Goal: Task Accomplishment & Management: Use online tool/utility

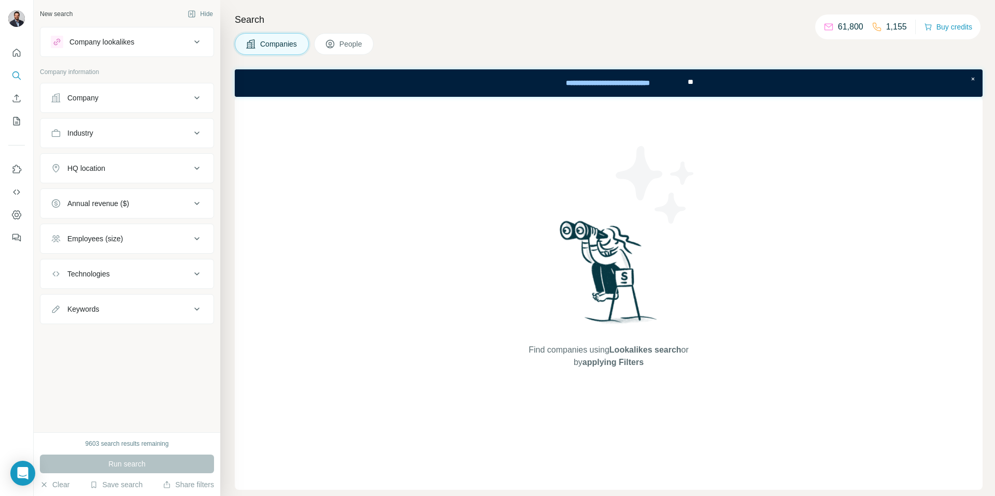
click at [128, 364] on div "New search Hide Company lookalikes Company information Company Industry HQ loca…" at bounding box center [127, 216] width 187 height 433
click at [19, 73] on icon "Search" at bounding box center [16, 75] width 10 height 10
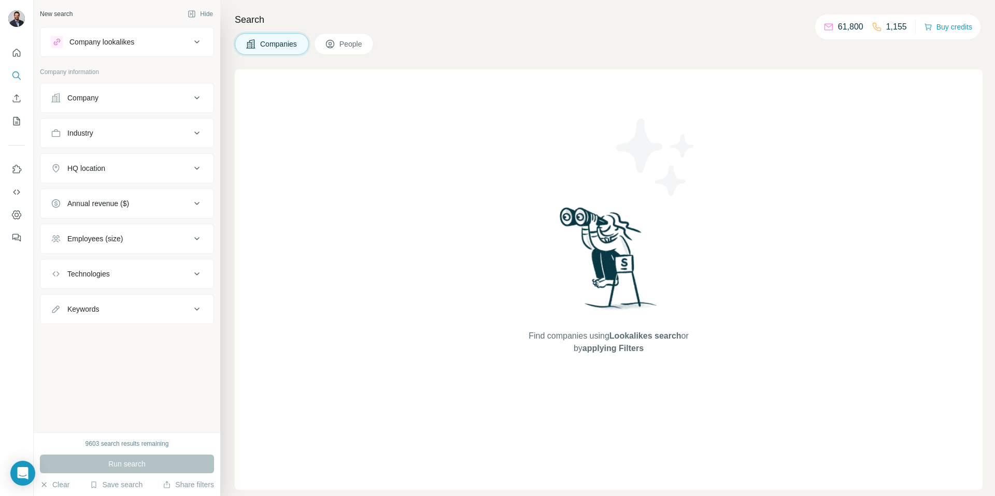
click at [356, 41] on span "People" at bounding box center [351, 44] width 24 height 10
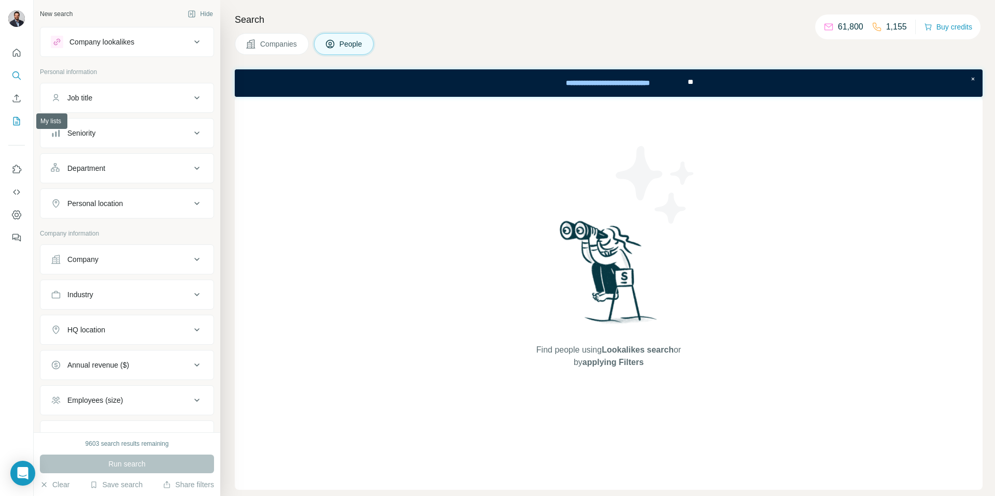
click at [14, 114] on button "My lists" at bounding box center [16, 121] width 17 height 19
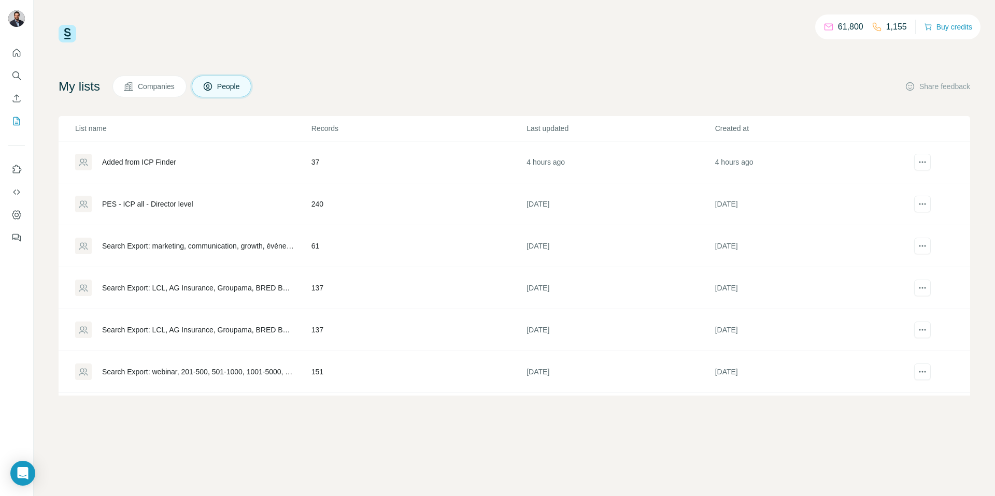
click at [141, 168] on div "Added from ICP Finder" at bounding box center [192, 162] width 235 height 17
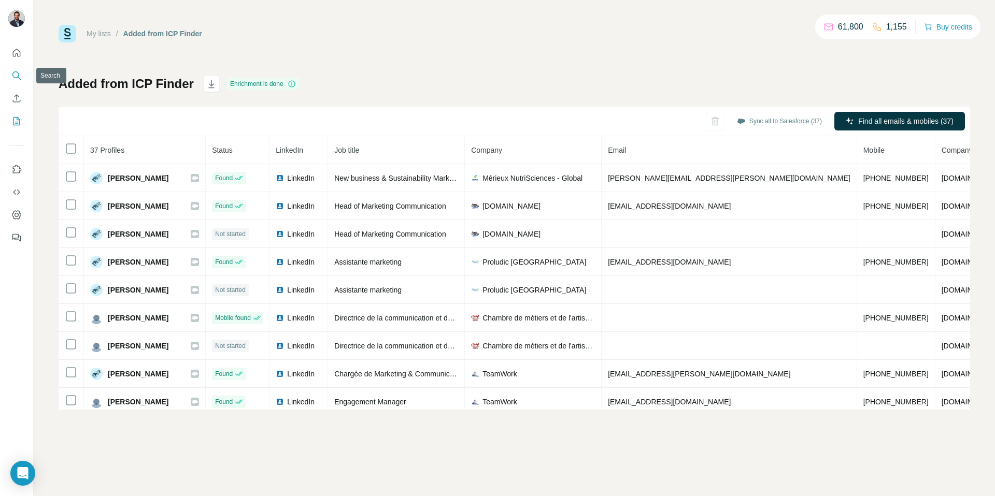
click at [21, 72] on icon "Search" at bounding box center [16, 75] width 10 height 10
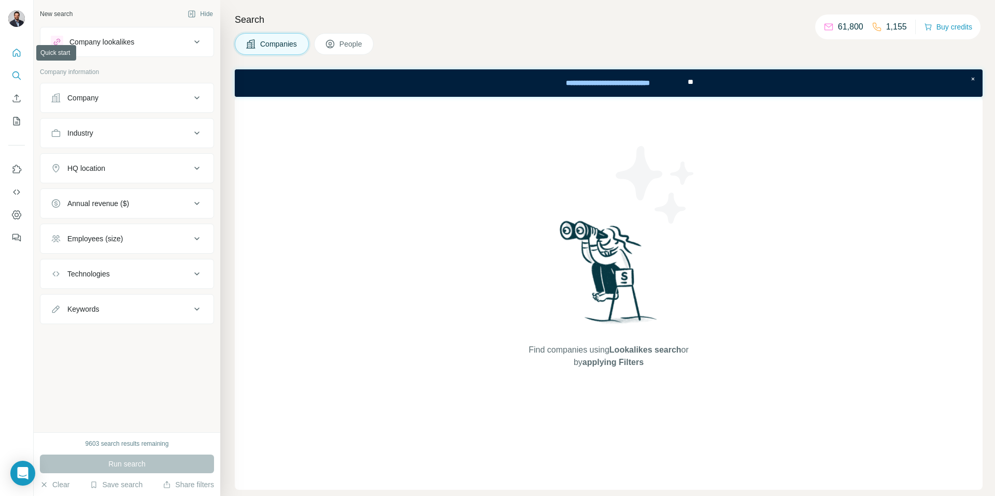
click at [17, 48] on icon "Quick start" at bounding box center [16, 53] width 10 height 10
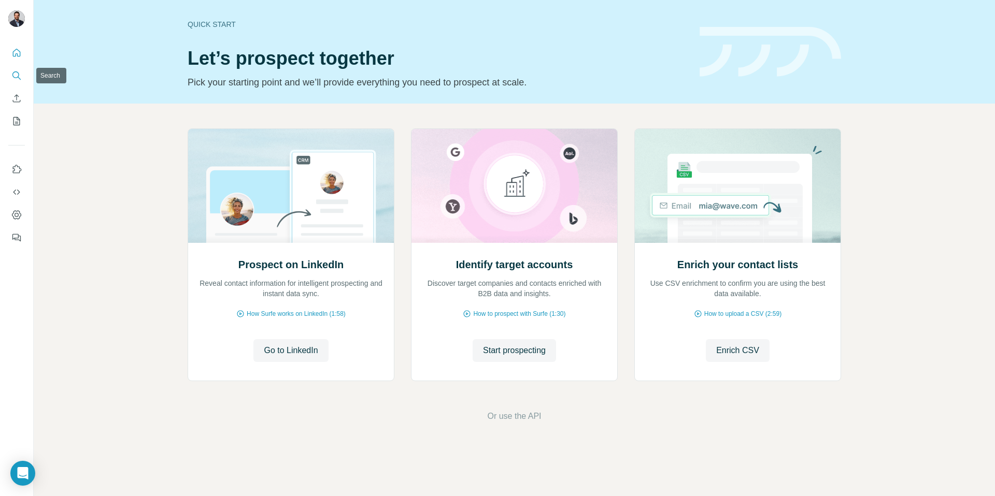
click at [17, 80] on icon "Search" at bounding box center [16, 75] width 10 height 10
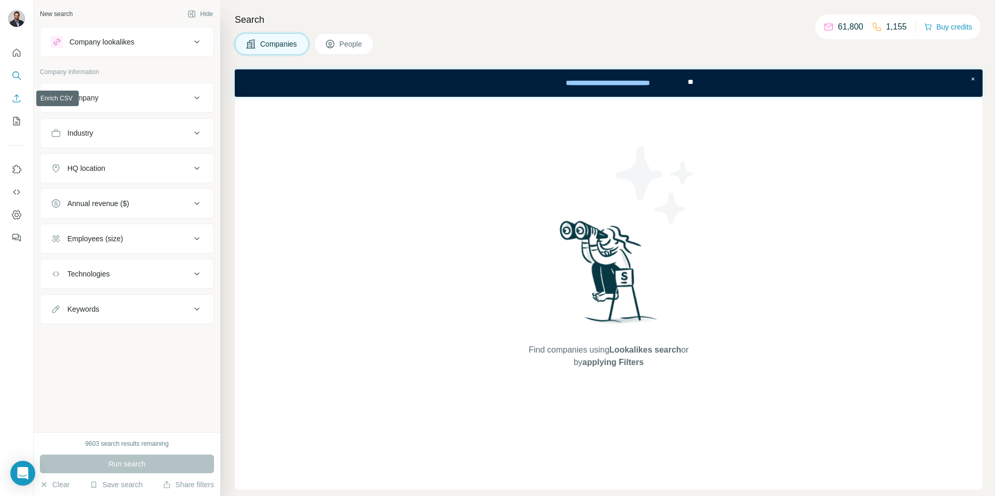
click at [15, 99] on icon "Enrich CSV" at bounding box center [16, 98] width 10 height 10
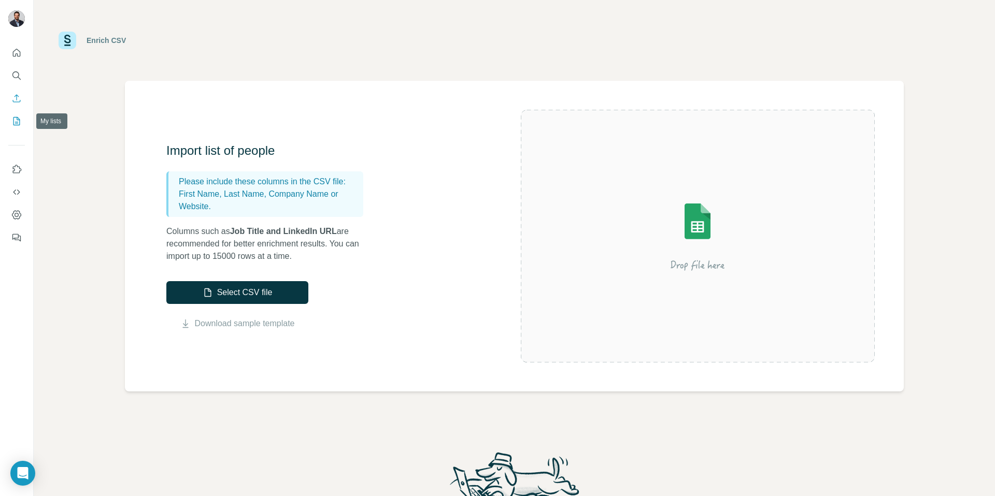
click at [15, 115] on button "My lists" at bounding box center [16, 121] width 17 height 19
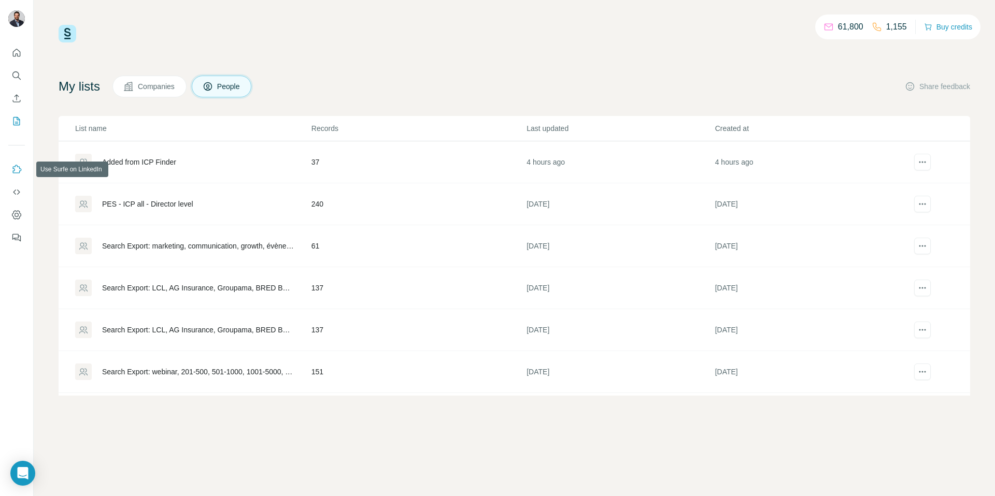
click at [15, 171] on icon "Use Surfe on LinkedIn" at bounding box center [16, 169] width 10 height 10
click at [17, 220] on button "Dashboard" at bounding box center [16, 215] width 17 height 19
click at [21, 78] on icon "Search" at bounding box center [16, 75] width 10 height 10
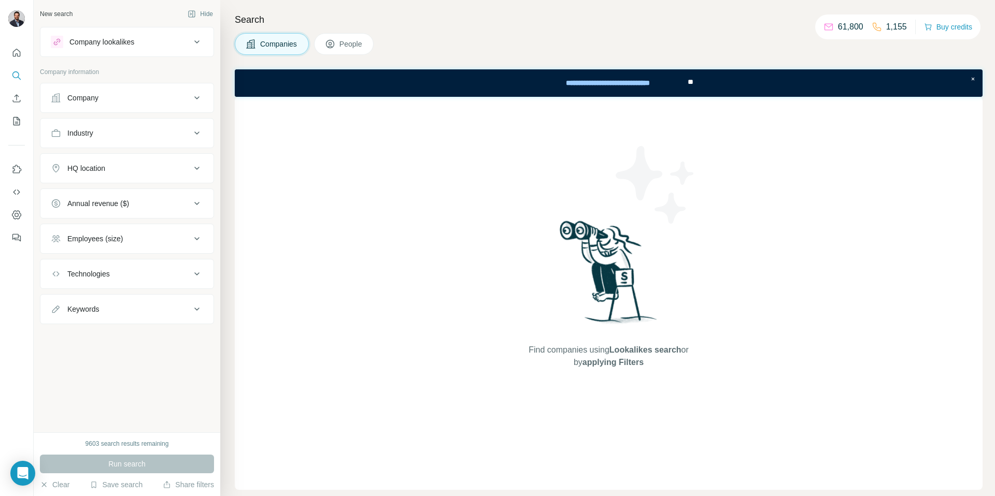
click at [339, 39] on button "People" at bounding box center [344, 44] width 60 height 22
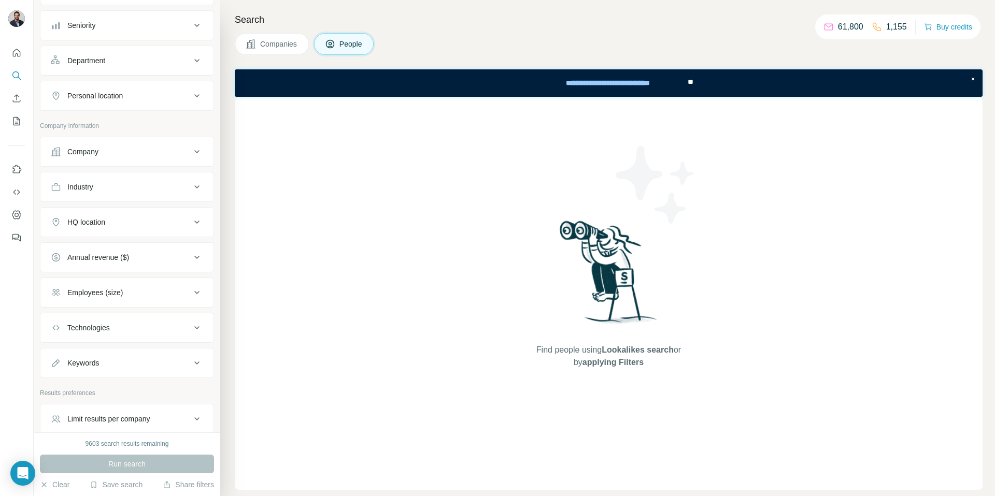
scroll to position [157, 0]
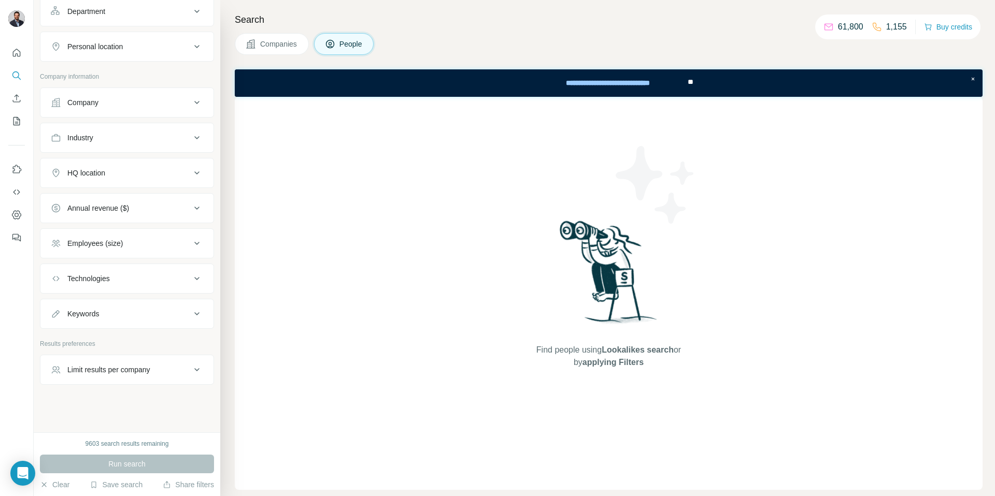
click at [124, 313] on div "Keywords" at bounding box center [121, 314] width 140 height 10
drag, startPoint x: 67, startPoint y: 315, endPoint x: 101, endPoint y: 315, distance: 33.2
click at [99, 315] on div "Keywords" at bounding box center [83, 314] width 32 height 10
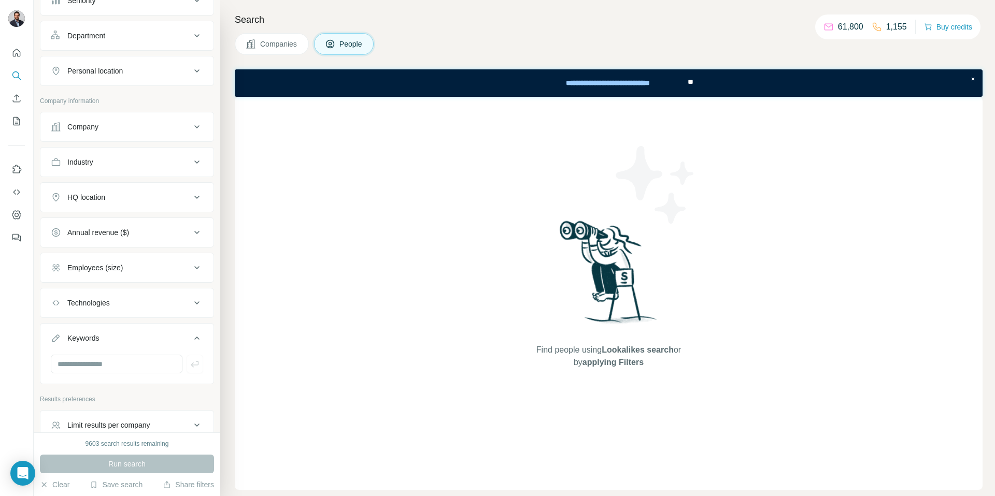
scroll to position [134, 0]
click at [115, 360] on input "text" at bounding box center [117, 362] width 132 height 19
click at [14, 124] on icon "My lists" at bounding box center [16, 121] width 10 height 10
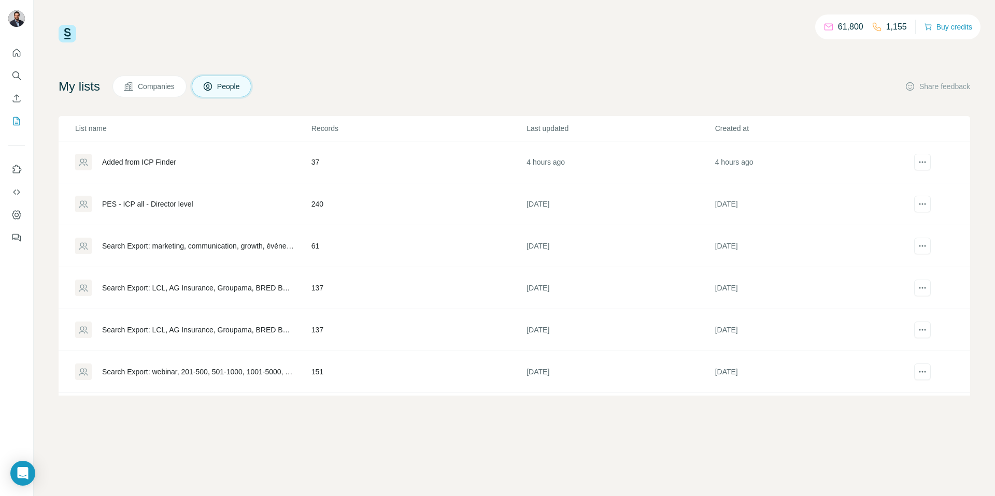
click at [167, 166] on div "Added from ICP Finder" at bounding box center [139, 162] width 74 height 10
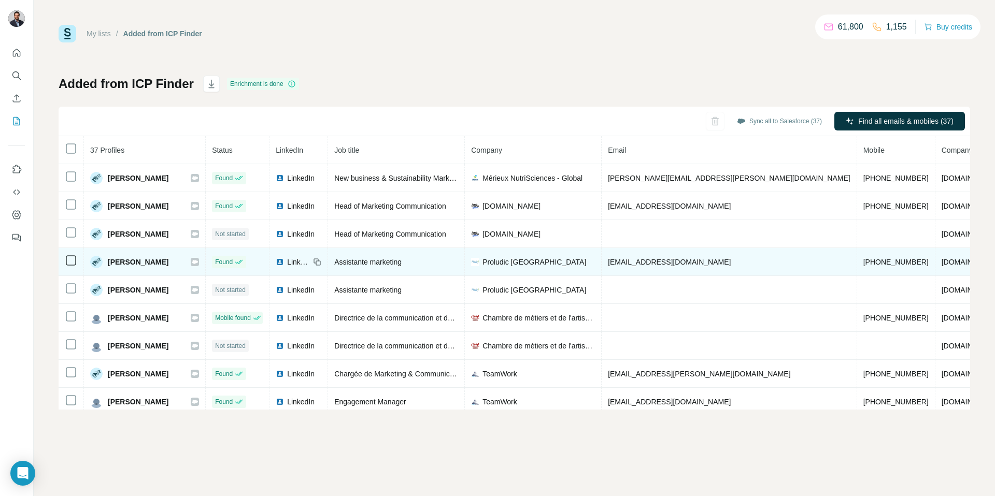
click at [284, 260] on img at bounding box center [280, 262] width 8 height 8
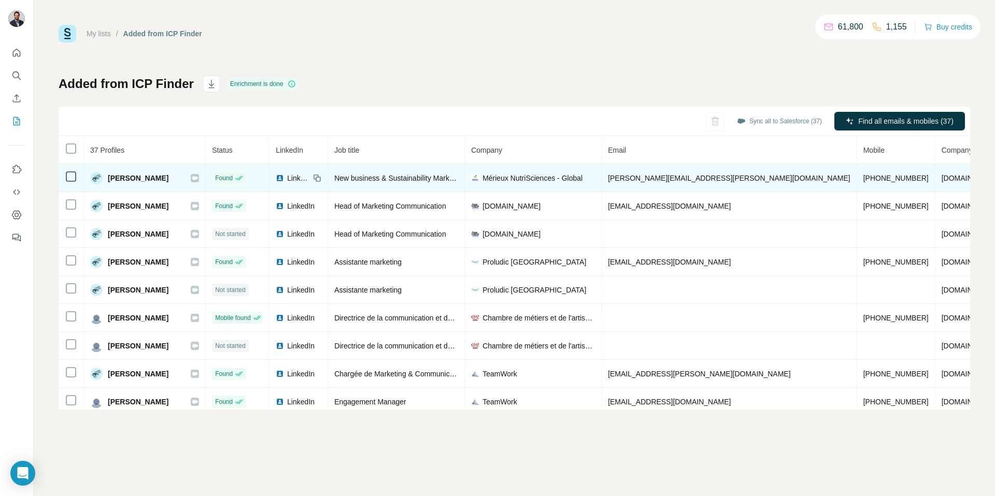
click at [310, 178] on span "LinkedIn" at bounding box center [298, 178] width 23 height 10
